Goal: Task Accomplishment & Management: Complete application form

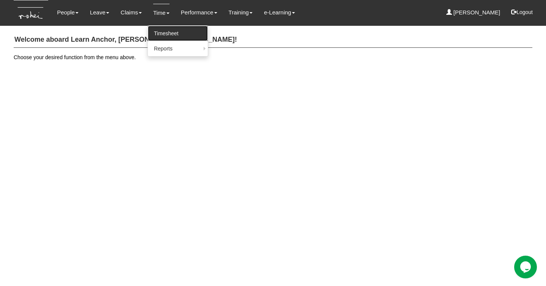
click at [158, 29] on link "Timesheet" at bounding box center [178, 33] width 60 height 15
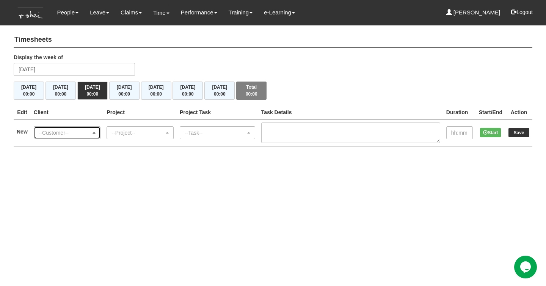
click at [91, 133] on div "--Customer--" at bounding box center [65, 133] width 53 height 8
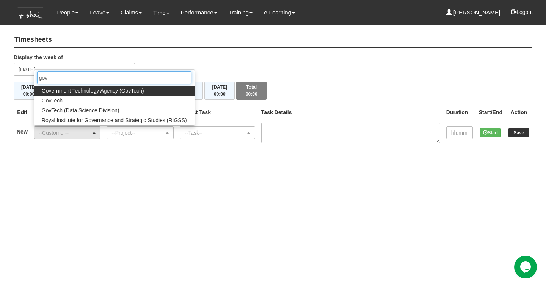
type input "gov"
click at [96, 90] on span "Government Technology Agency (GovTech)" at bounding box center [93, 91] width 102 height 8
select select "900"
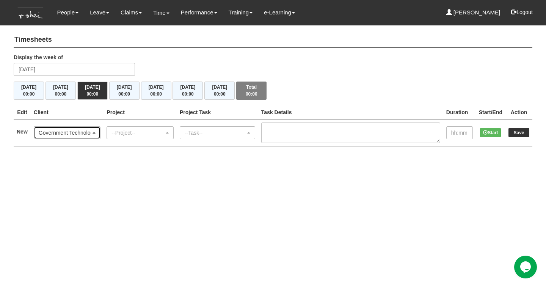
click at [74, 135] on div "Government Technology Agency (GovTech)" at bounding box center [65, 133] width 53 height 8
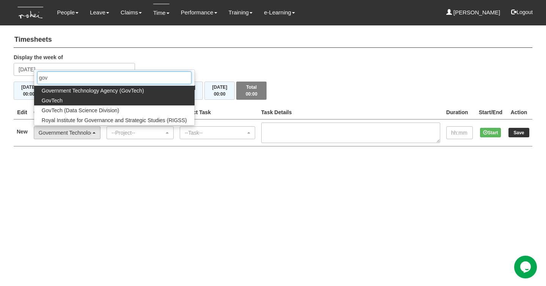
type input "gov"
click at [66, 98] on link "GovTech" at bounding box center [114, 101] width 160 height 10
select select "427"
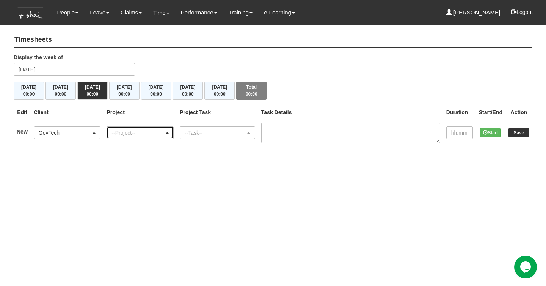
click at [136, 130] on div "--Project--" at bounding box center [137, 133] width 53 height 8
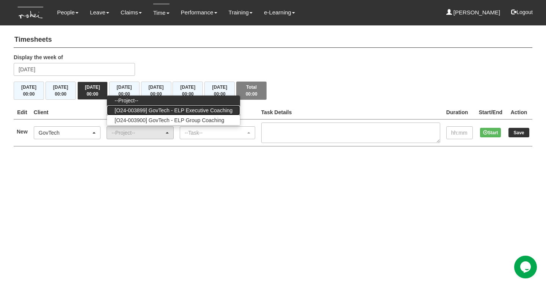
click at [203, 111] on span "[O24-003899] GovTech - ELP Executive Coaching" at bounding box center [173, 111] width 118 height 8
select select "2540"
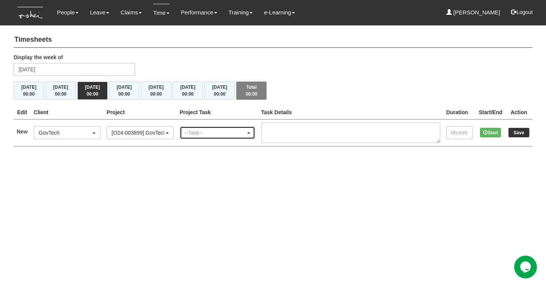
click at [206, 135] on div "--Task--" at bounding box center [215, 133] width 61 height 8
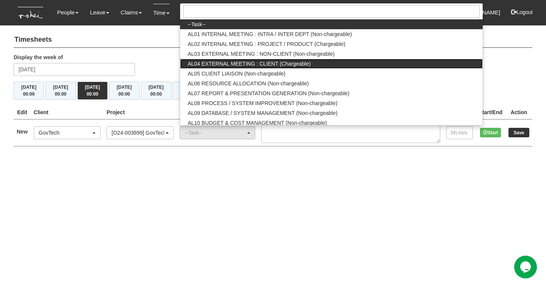
click at [290, 61] on span "AL04 EXTERNAL MEETING : CLIENT (Chargeable)" at bounding box center [249, 64] width 123 height 8
select select "43"
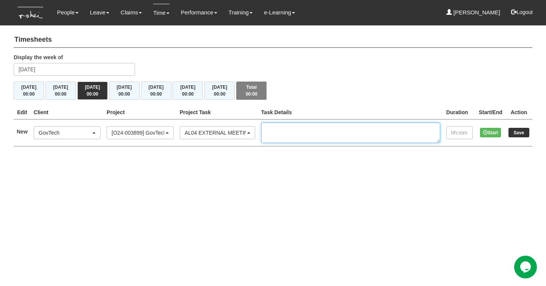
click at [293, 130] on textarea at bounding box center [350, 132] width 179 height 20
click at [333, 127] on textarea "Cohort 15 IC 1/2" at bounding box center [350, 132] width 179 height 20
type textarea "Cohort 15 IC 1/2 - [PERSON_NAME]"
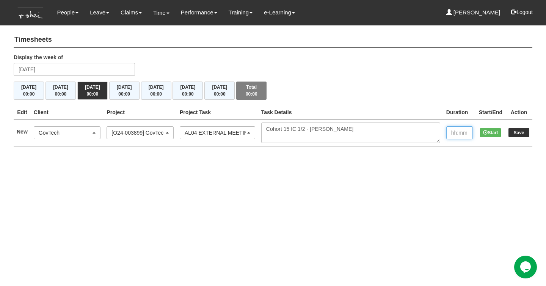
click at [451, 131] on input "text" at bounding box center [459, 132] width 27 height 13
type input "1:00"
click at [513, 134] on input "Save" at bounding box center [518, 132] width 21 height 9
